Goal: Navigation & Orientation: Find specific page/section

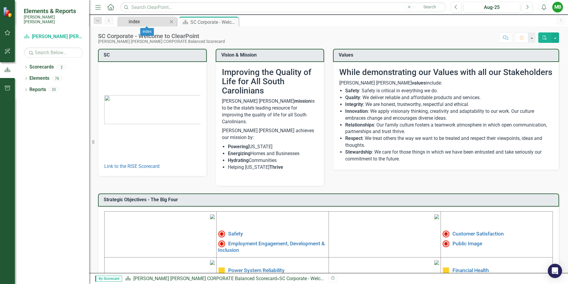
click at [145, 22] on div "index" at bounding box center [148, 21] width 39 height 7
click at [26, 66] on icon at bounding box center [25, 67] width 1 height 3
click at [60, 75] on link "[PERSON_NAME] [PERSON_NAME] CORPORATE Balanced Scorecard" at bounding box center [61, 78] width 56 height 7
click at [56, 86] on link "RISE: [PERSON_NAME] [PERSON_NAME] Recognizing Innovation, Safety and Excellence" at bounding box center [61, 89] width 56 height 7
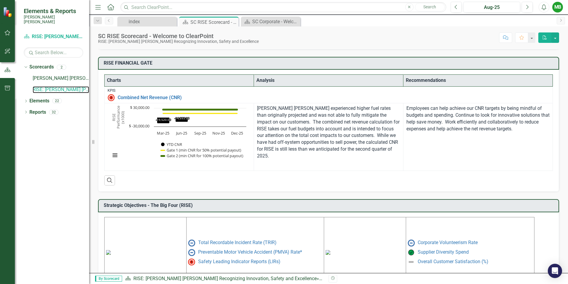
scroll to position [234, 0]
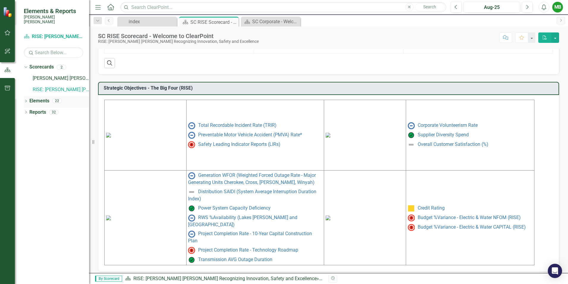
click at [40, 98] on link "Elements" at bounding box center [39, 100] width 20 height 7
click at [26, 100] on icon "Dropdown" at bounding box center [26, 101] width 4 height 3
click at [32, 119] on div "Dropdown KPI KPIs 17" at bounding box center [58, 124] width 62 height 11
click at [28, 122] on icon "Dropdown" at bounding box center [29, 123] width 4 height 3
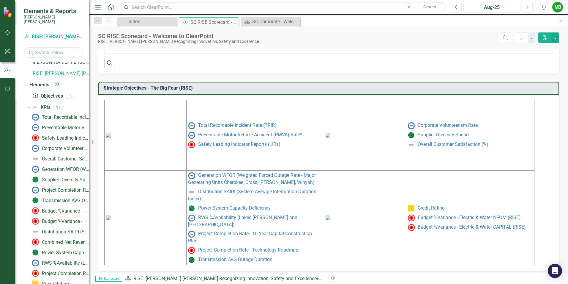
scroll to position [52, 0]
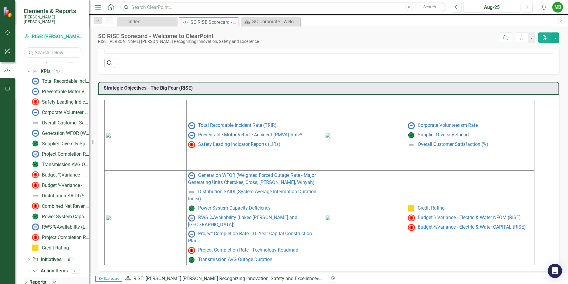
click at [26, 281] on icon "Dropdown" at bounding box center [26, 282] width 4 height 3
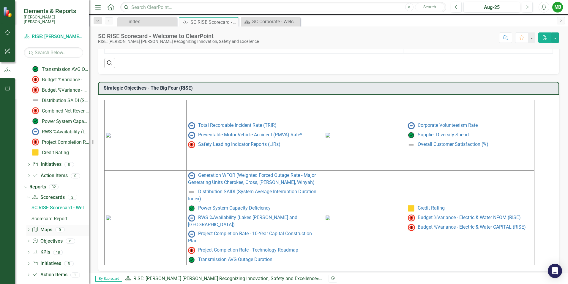
scroll to position [149, 0]
click at [28, 238] on icon at bounding box center [28, 239] width 1 height 3
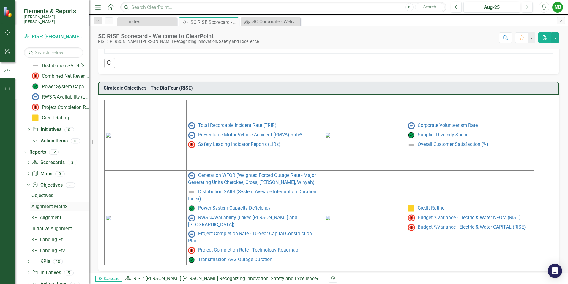
scroll to position [193, 0]
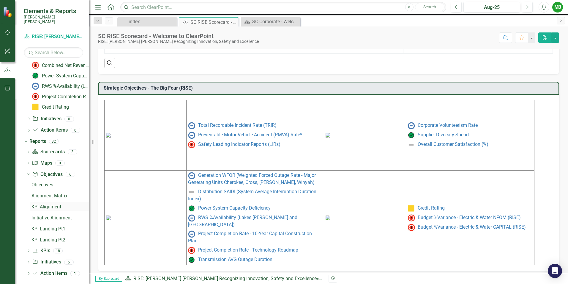
click at [32, 204] on div "KPI Alignment" at bounding box center [61, 206] width 58 height 5
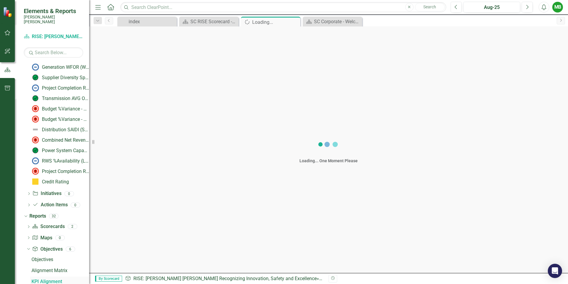
scroll to position [115, 0]
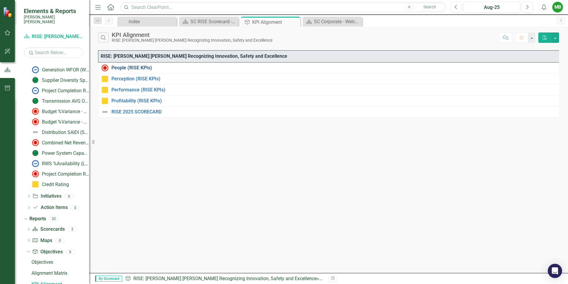
click at [125, 67] on link "People (RISE KPIs)" at bounding box center [334, 67] width 446 height 5
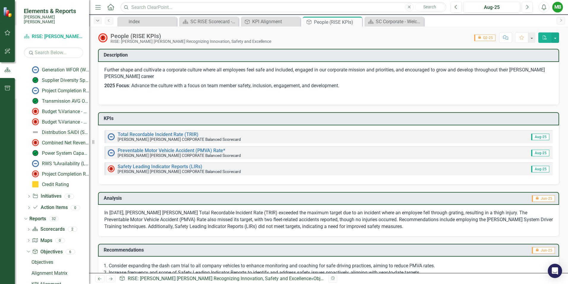
click at [98, 21] on icon "Dropdown" at bounding box center [97, 21] width 5 height 4
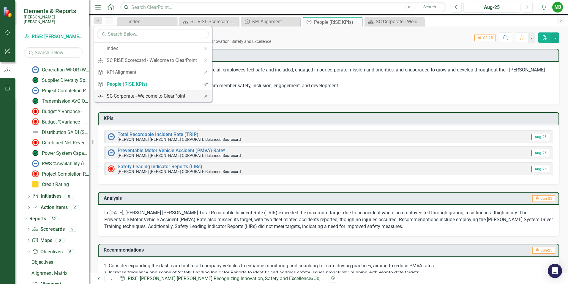
click at [120, 96] on div "SC Corporate - Welcome to ClearPoint" at bounding box center [152, 95] width 90 height 7
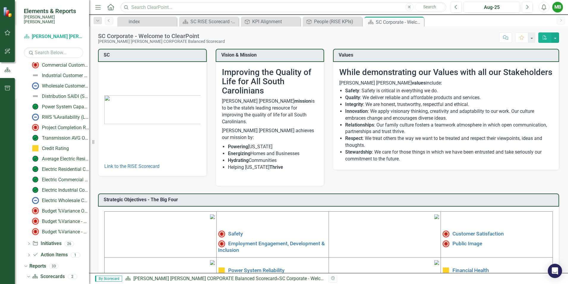
scroll to position [196, 0]
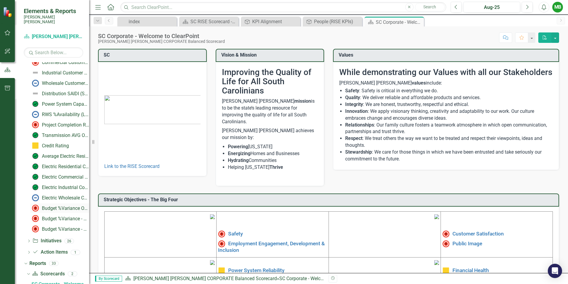
click at [51, 205] on div "Budget %Variance Overall - Electric & Water NFOM + CAPITAL" at bounding box center [65, 207] width 47 height 5
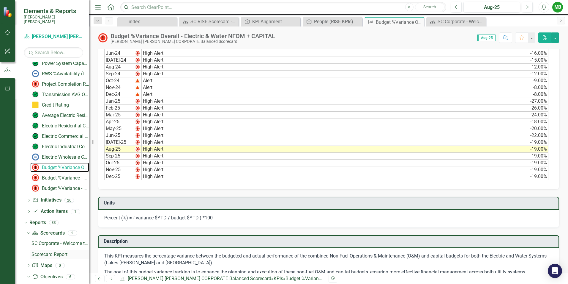
scroll to position [239, 0]
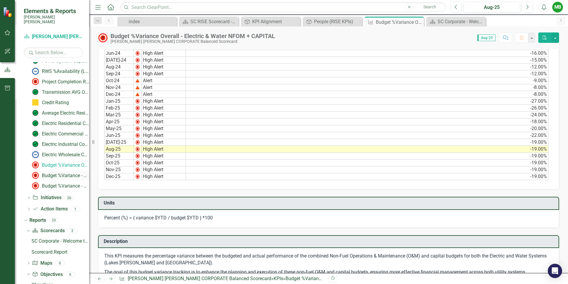
click at [60, 173] on div "Budget %Variance​ - Electric NFOM + CAPITAL" at bounding box center [65, 175] width 47 height 5
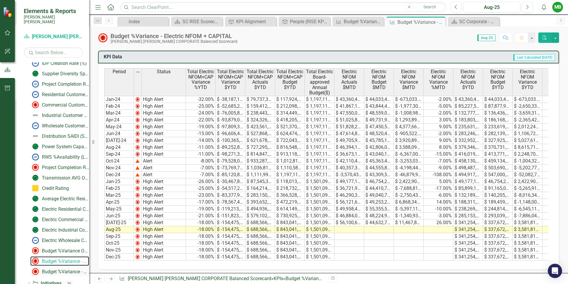
scroll to position [249, 0]
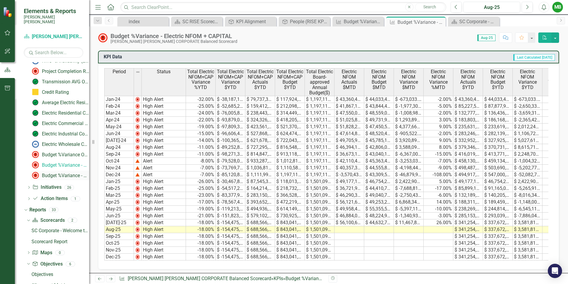
click at [53, 170] on link "Budget %Variance​ - Water NFOM + CAPITAL" at bounding box center [59, 175] width 59 height 10
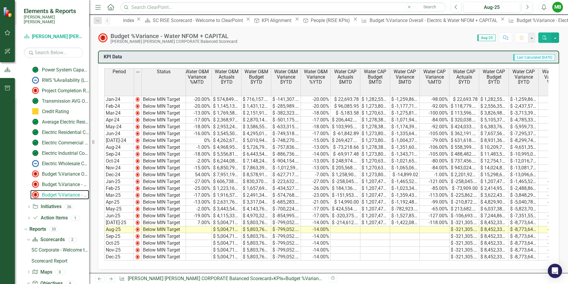
scroll to position [0, 250]
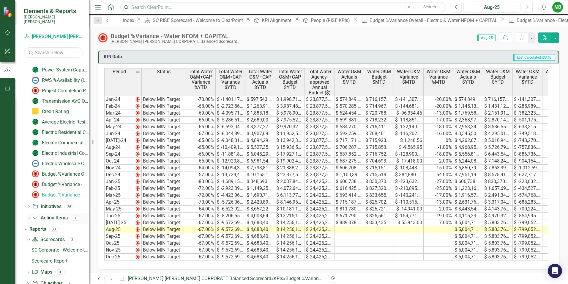
click at [30, 217] on icon "Dropdown" at bounding box center [29, 218] width 4 height 3
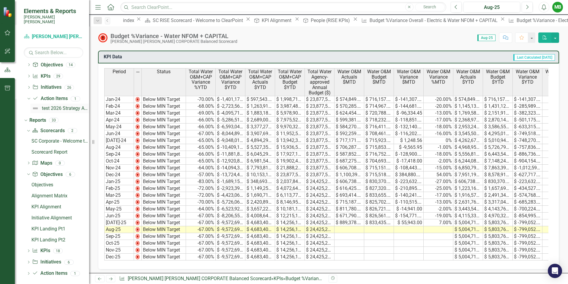
click at [71, 106] on div "test 2026 Strategy Action Item #1" at bounding box center [65, 108] width 47 height 5
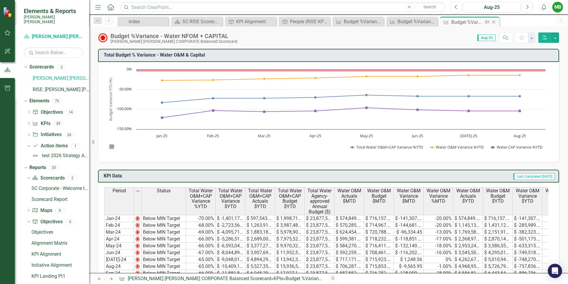
click at [494, 23] on icon "Close" at bounding box center [494, 22] width 6 height 5
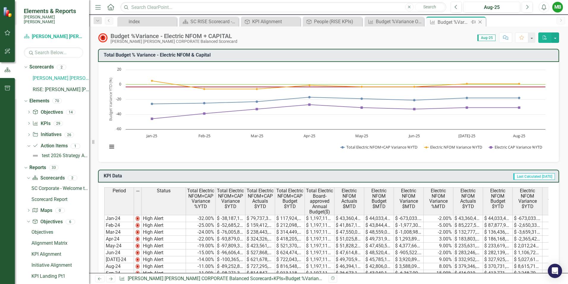
click at [480, 21] on icon "Close" at bounding box center [480, 22] width 6 height 5
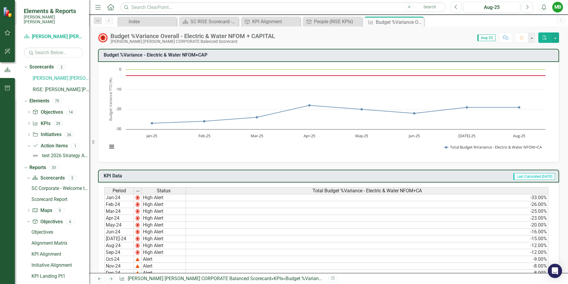
click at [0, 0] on icon "Close" at bounding box center [0, 0] width 0 height 0
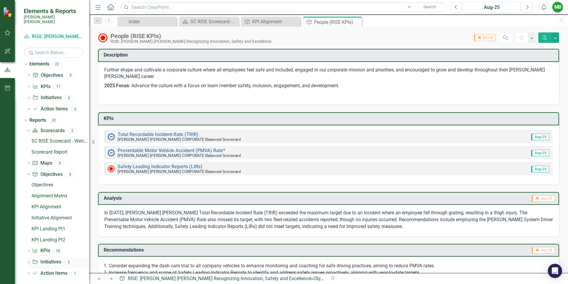
click at [27, 261] on icon "Dropdown" at bounding box center [28, 262] width 4 height 3
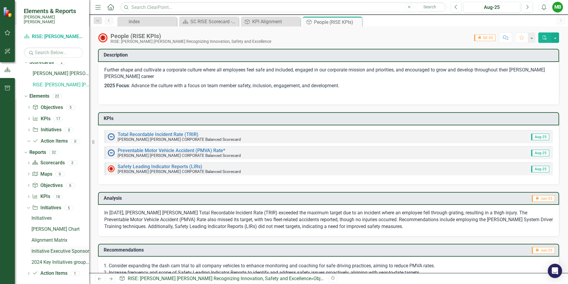
click at [52, 248] on div "Initiative Executive Sponsor" at bounding box center [61, 250] width 58 height 5
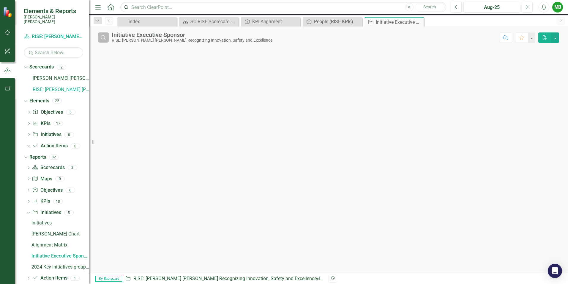
click at [100, 37] on icon "Search" at bounding box center [103, 37] width 7 height 5
click at [29, 200] on icon "Dropdown" at bounding box center [28, 201] width 4 height 3
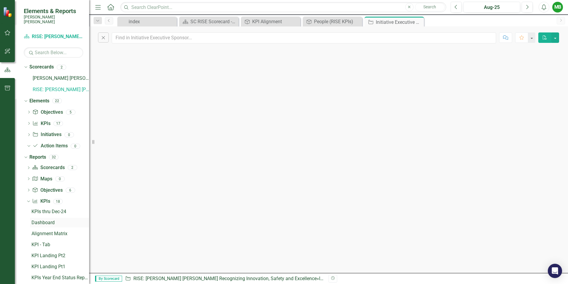
click at [38, 220] on div "Dashboard" at bounding box center [61, 222] width 58 height 5
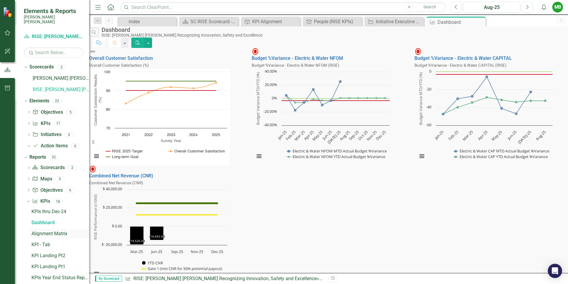
click at [40, 231] on div "Alignment Matrix" at bounding box center [61, 233] width 58 height 5
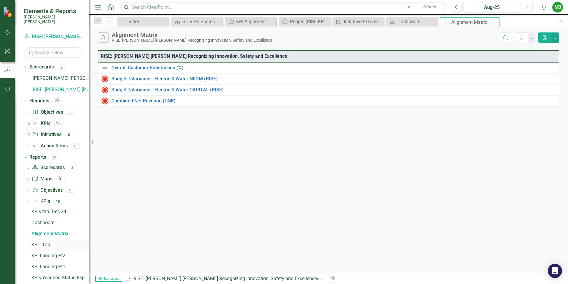
click at [39, 242] on div "KPI - Tab" at bounding box center [61, 244] width 58 height 5
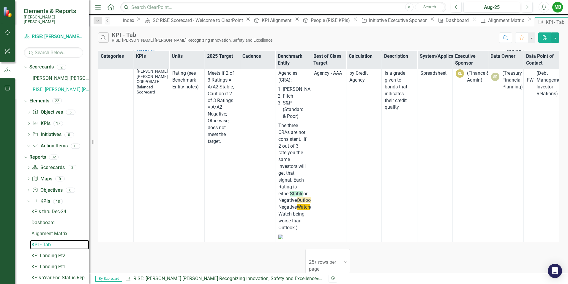
scroll to position [2122, 0]
